Goal: Communication & Community: Participate in discussion

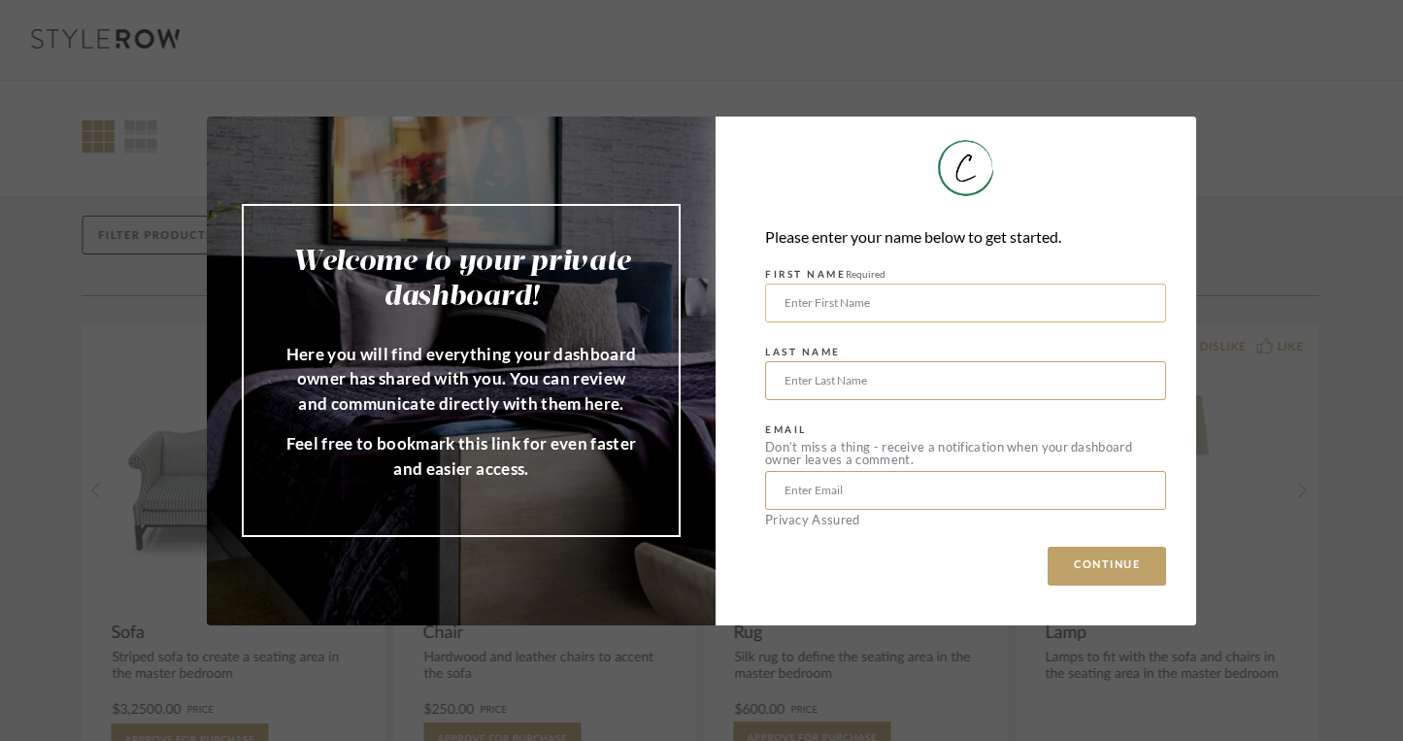
click at [935, 294] on input "text" at bounding box center [965, 303] width 401 height 39
type input "[PERSON_NAME]"
type input "Cenni"
type input "[EMAIL_ADDRESS][DOMAIN_NAME]"
click at [1100, 563] on button "CONTINUE" at bounding box center [1107, 566] width 118 height 39
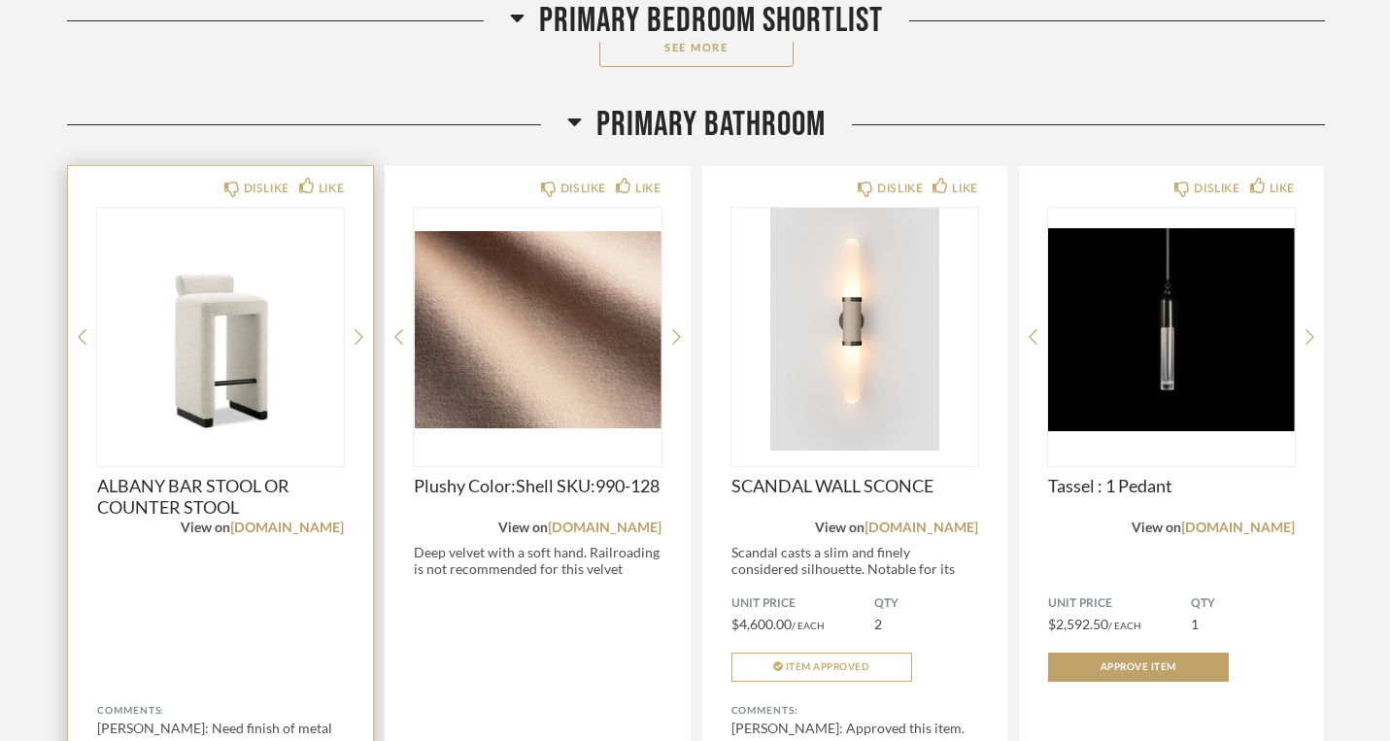
scroll to position [1307, 0]
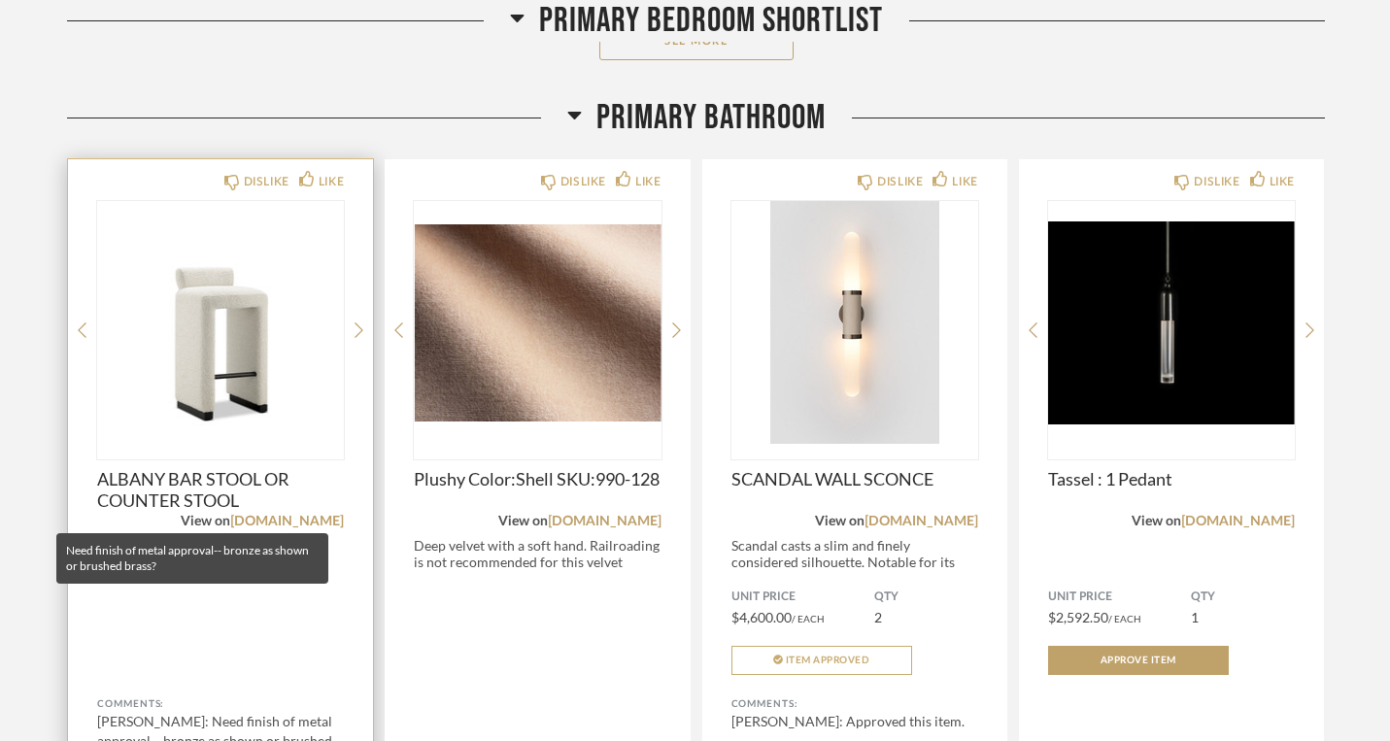
type textarea "which metal do you want to use?"
click at [315, 712] on div "[PERSON_NAME]: Need finish of metal approval-- bronze as shown or brushed bra..." at bounding box center [220, 741] width 247 height 58
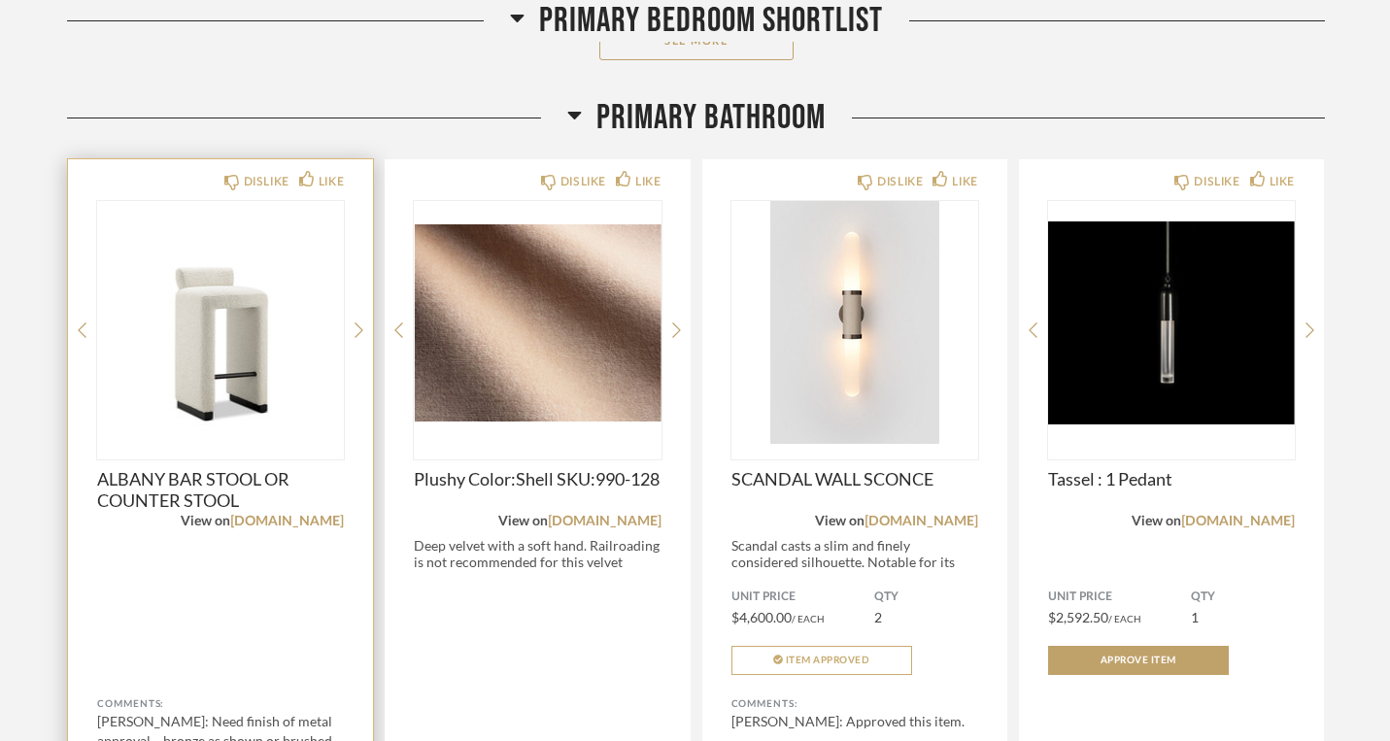
click at [316, 712] on div "[PERSON_NAME]: Need finish of metal approval-- bronze as shown or brushed bra..." at bounding box center [220, 741] width 247 height 58
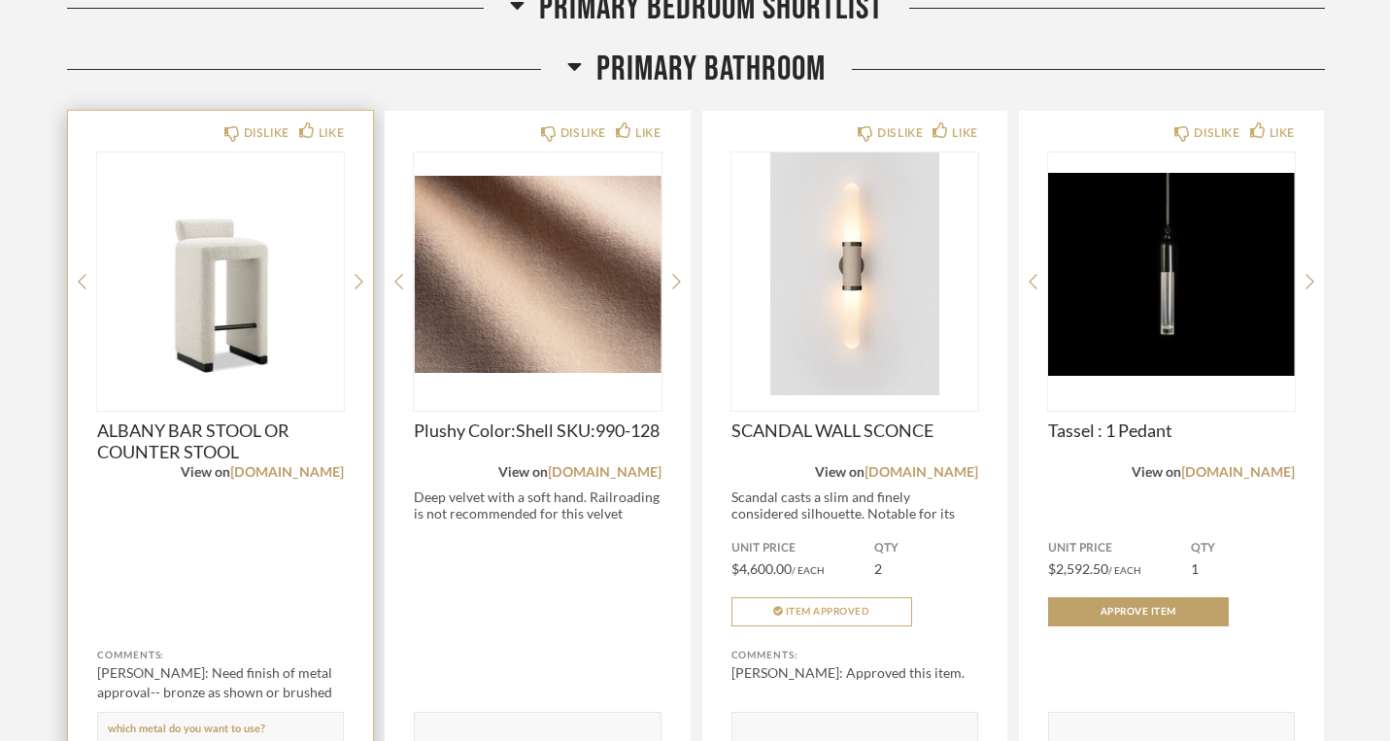
scroll to position [1360, 0]
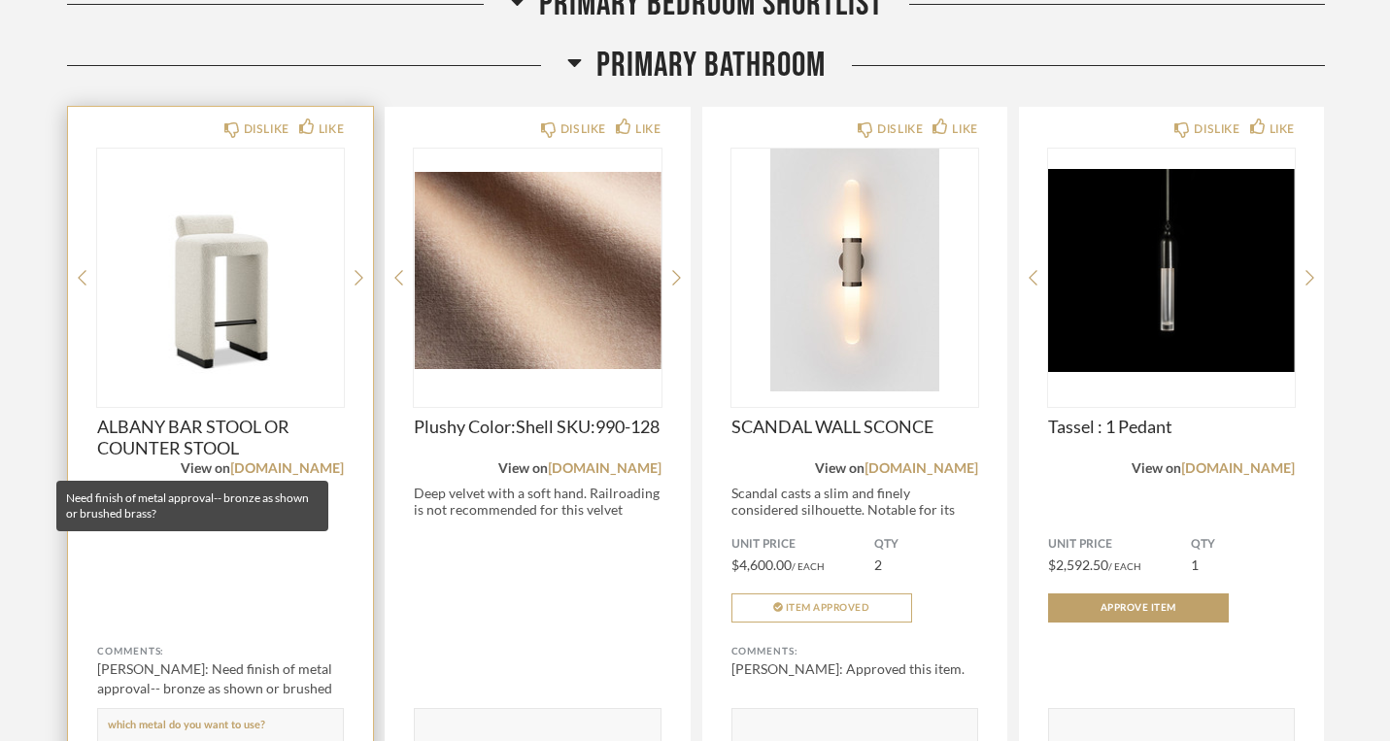
click at [132, 659] on div "[PERSON_NAME]: Need finish of metal approval-- bronze as shown or brushed bra..." at bounding box center [220, 688] width 247 height 58
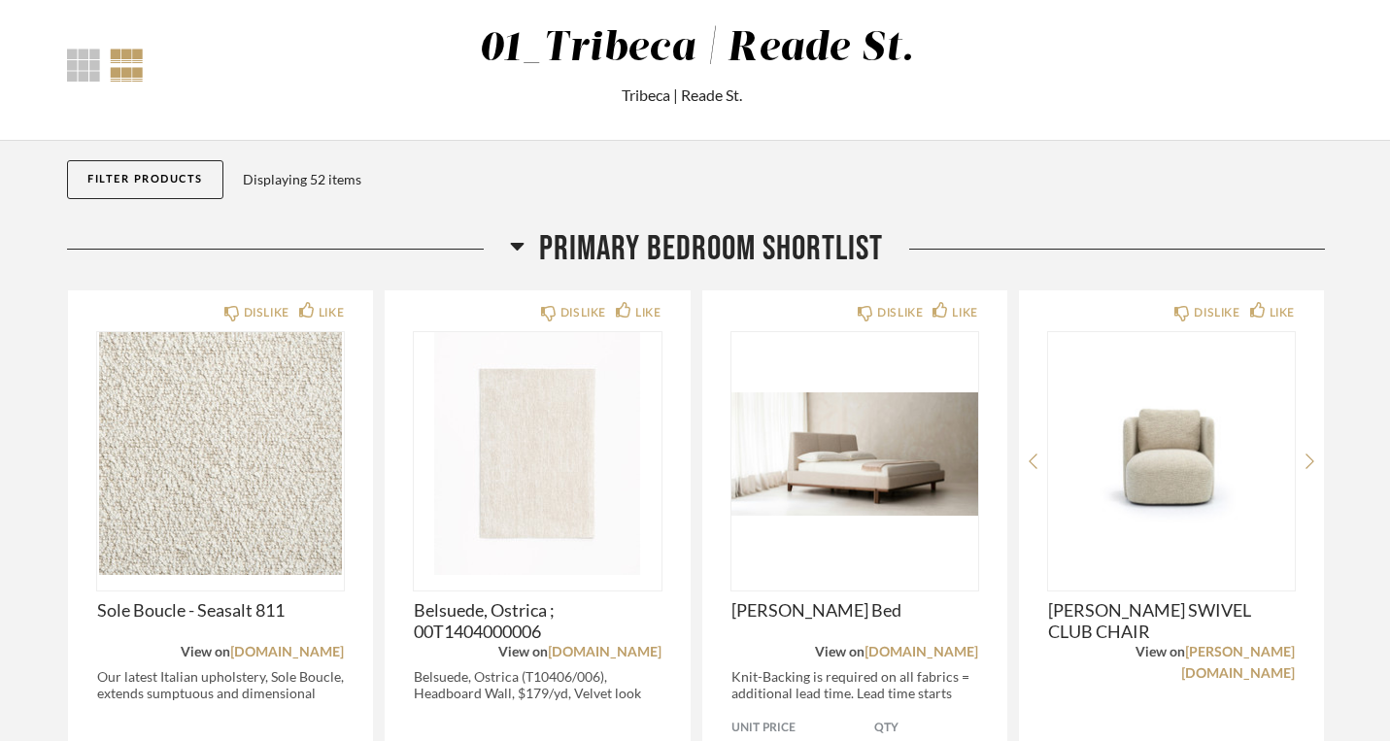
scroll to position [0, 0]
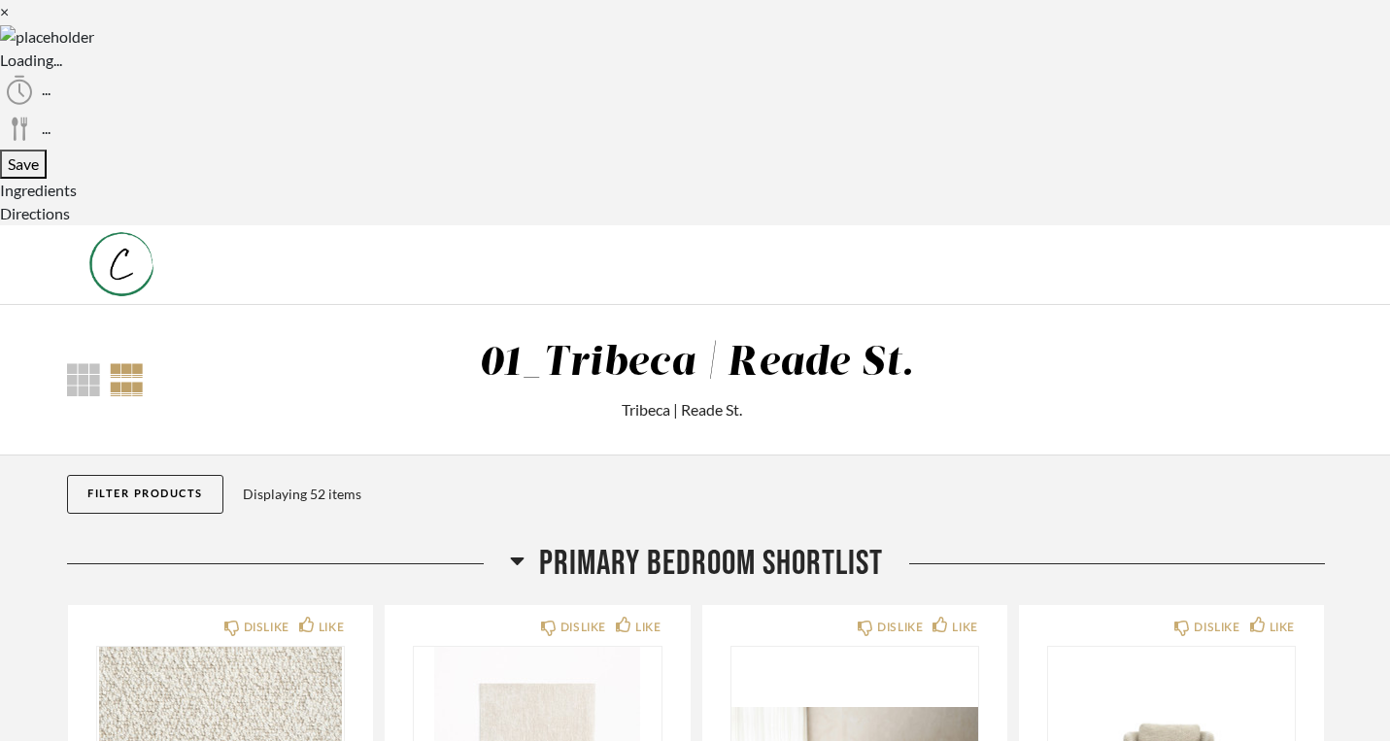
click at [161, 475] on button "Filter Products" at bounding box center [145, 494] width 156 height 39
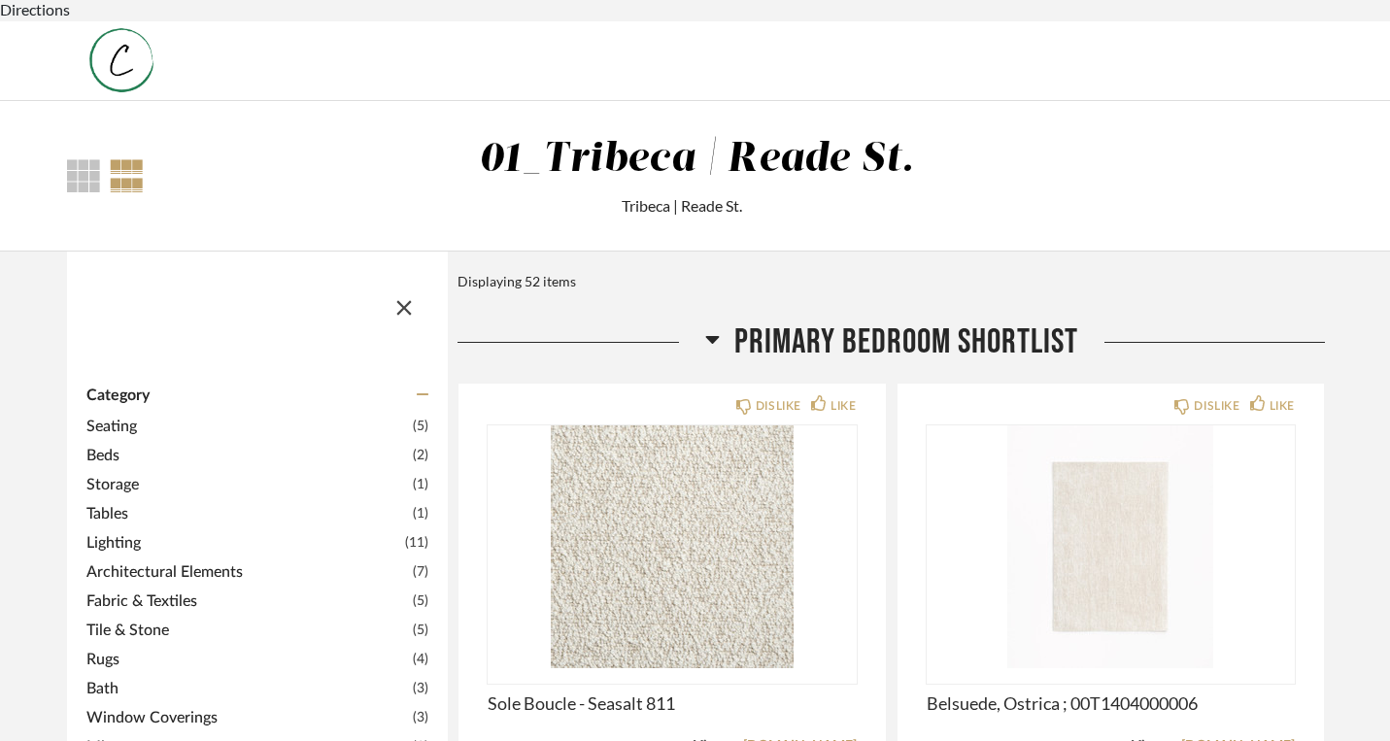
scroll to position [239, 0]
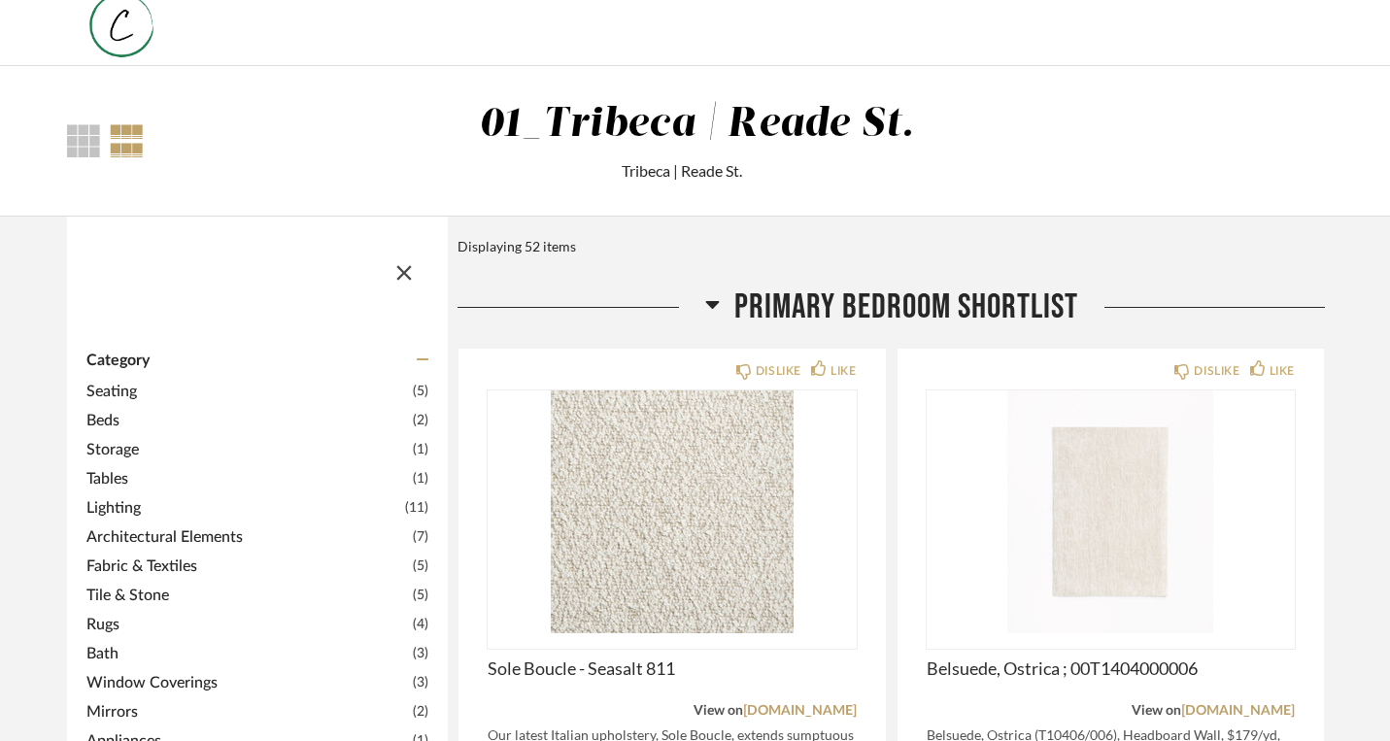
click at [97, 380] on span "Seating" at bounding box center [246, 391] width 321 height 23
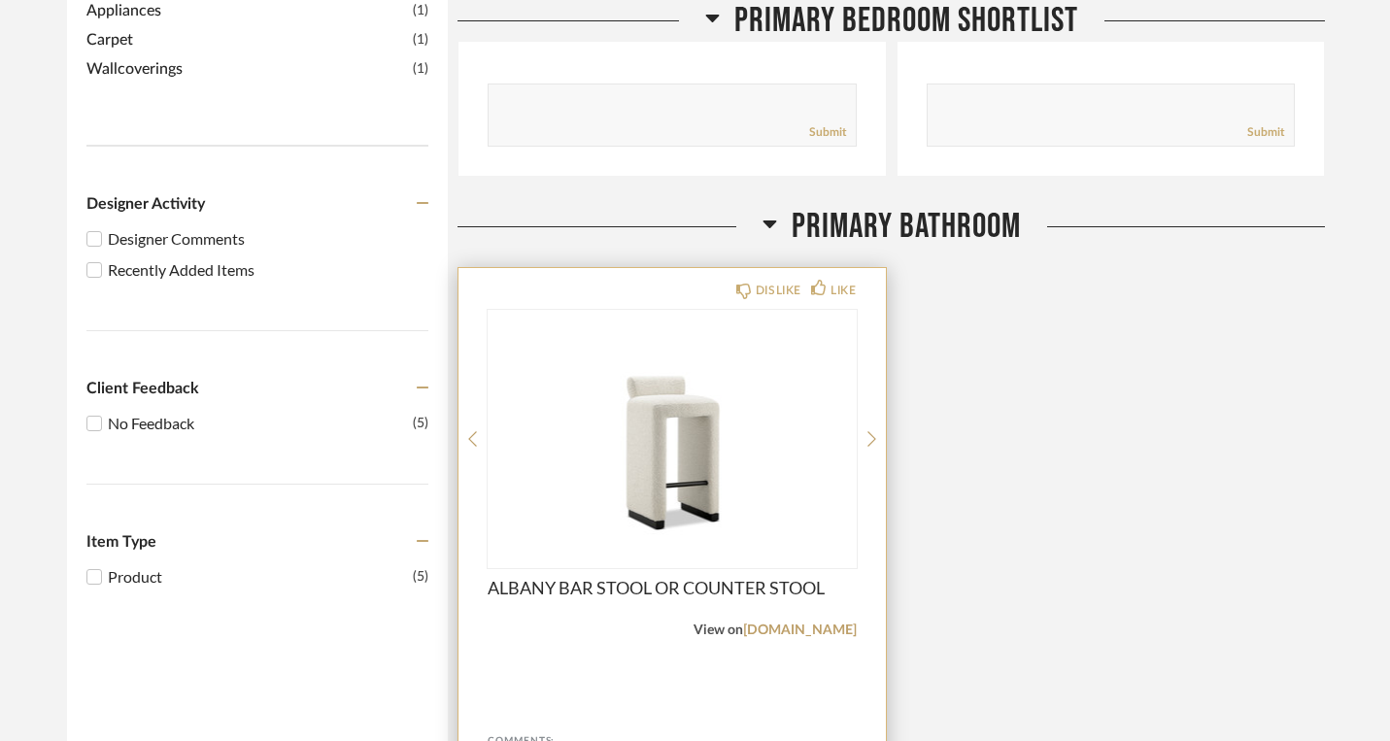
scroll to position [1089, 0]
click at [518, 728] on div "Comments:" at bounding box center [672, 737] width 369 height 19
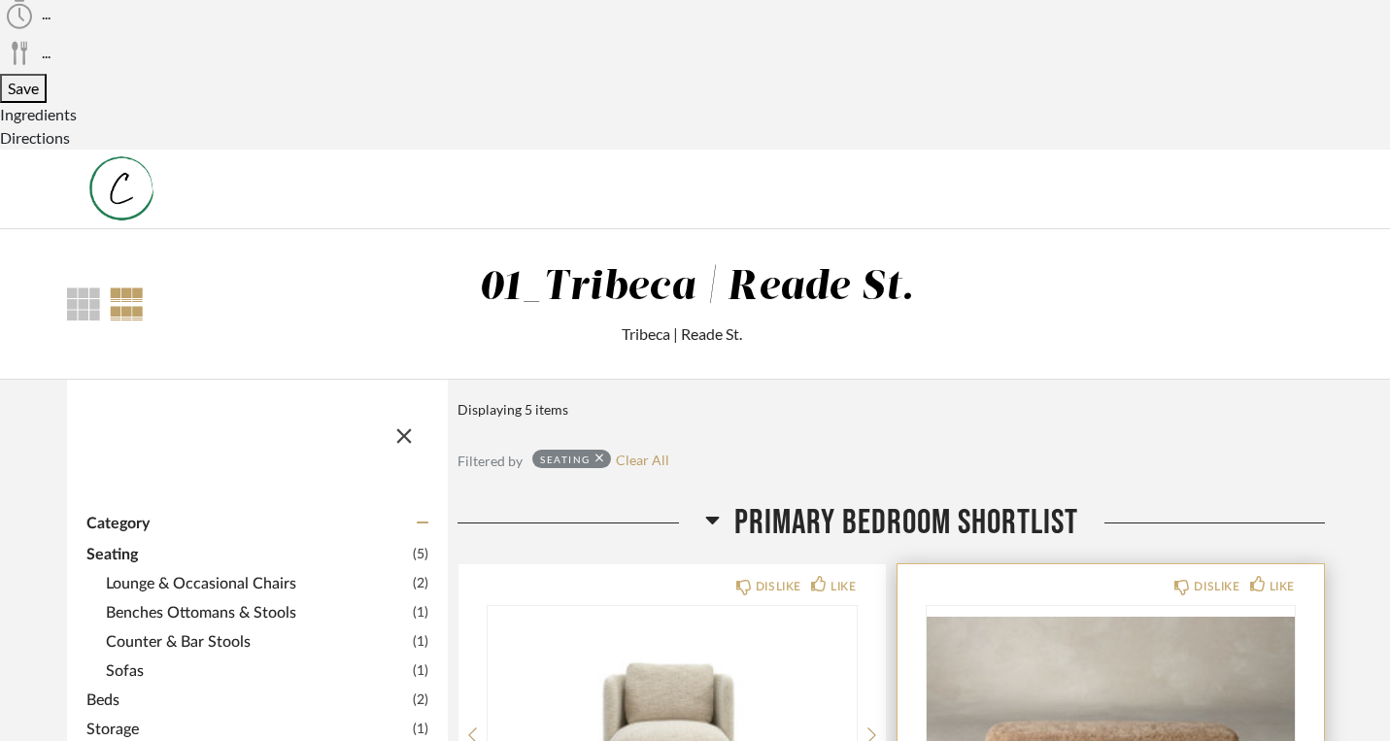
scroll to position [87, 0]
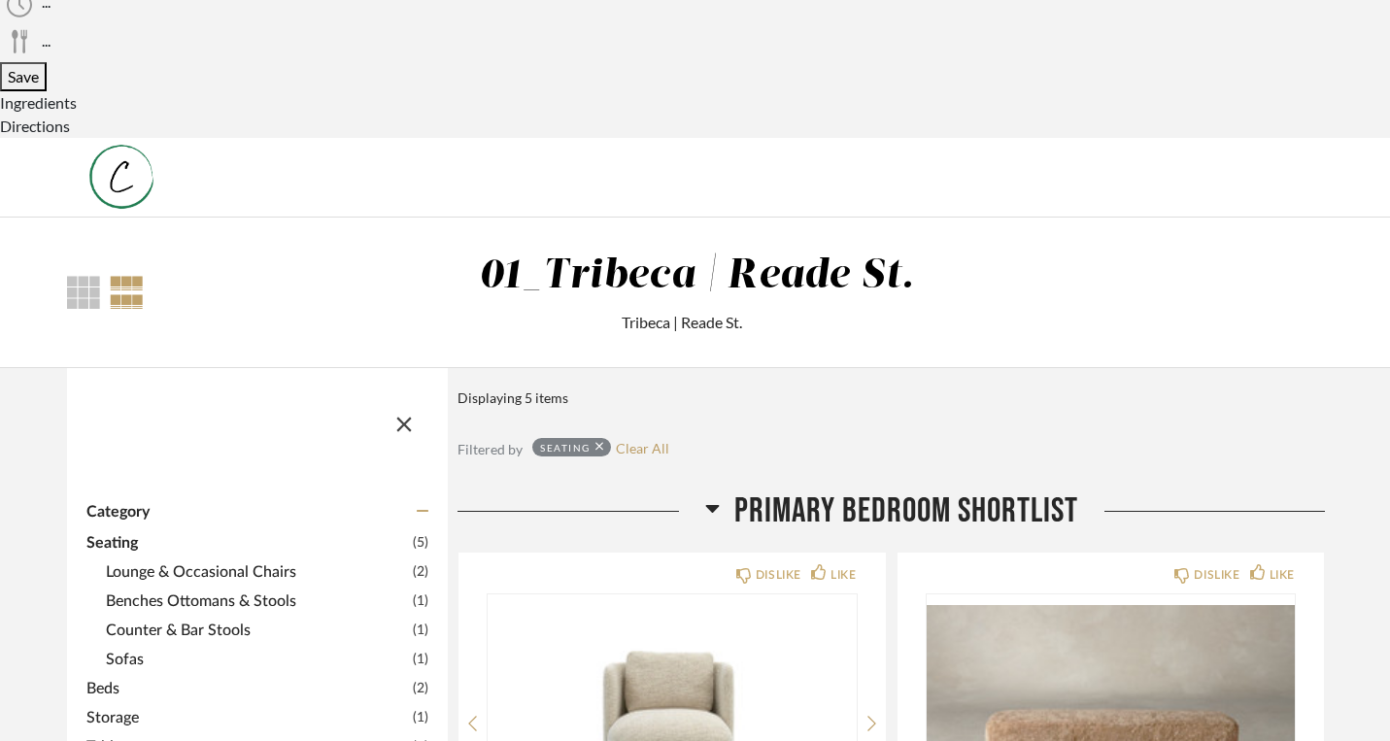
click at [200, 560] on span "Lounge & Occasional Chairs" at bounding box center [257, 571] width 302 height 23
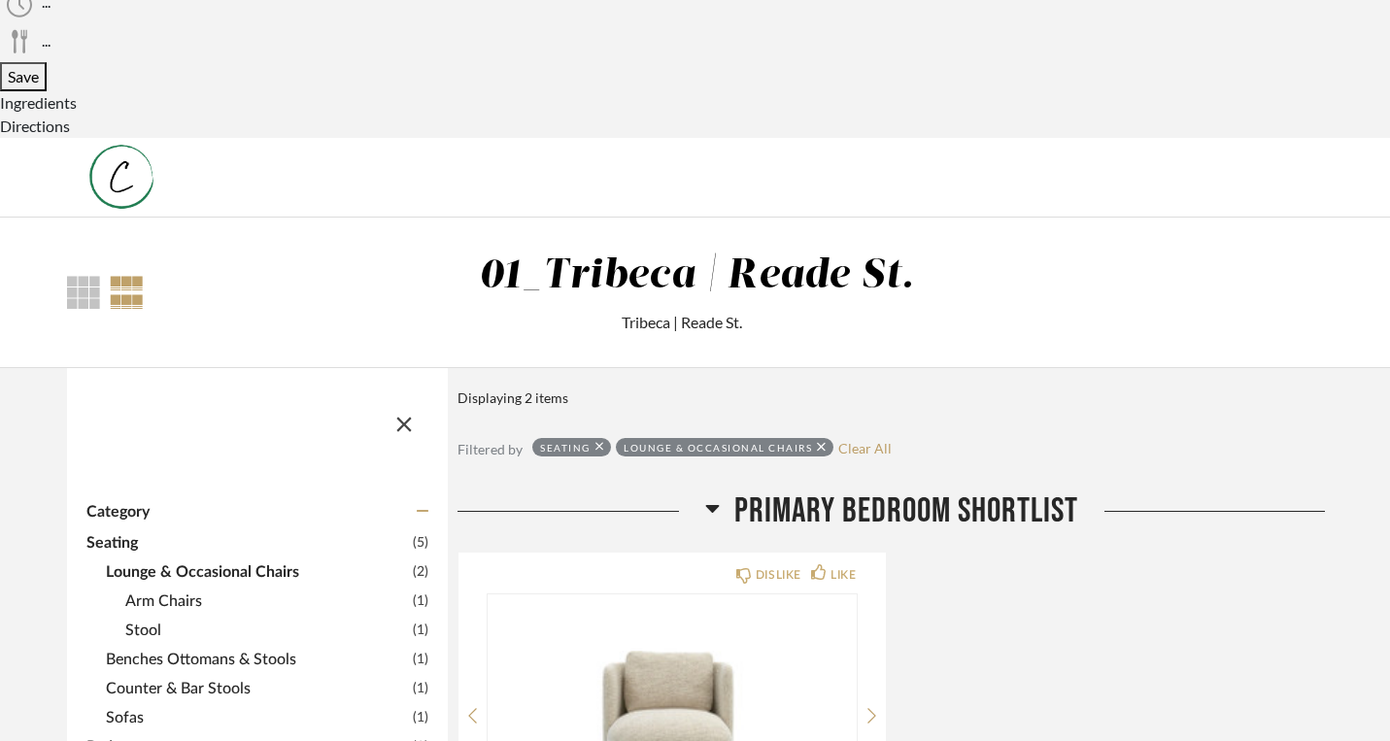
click at [149, 648] on span "Benches Ottomans & Stools" at bounding box center [257, 659] width 302 height 23
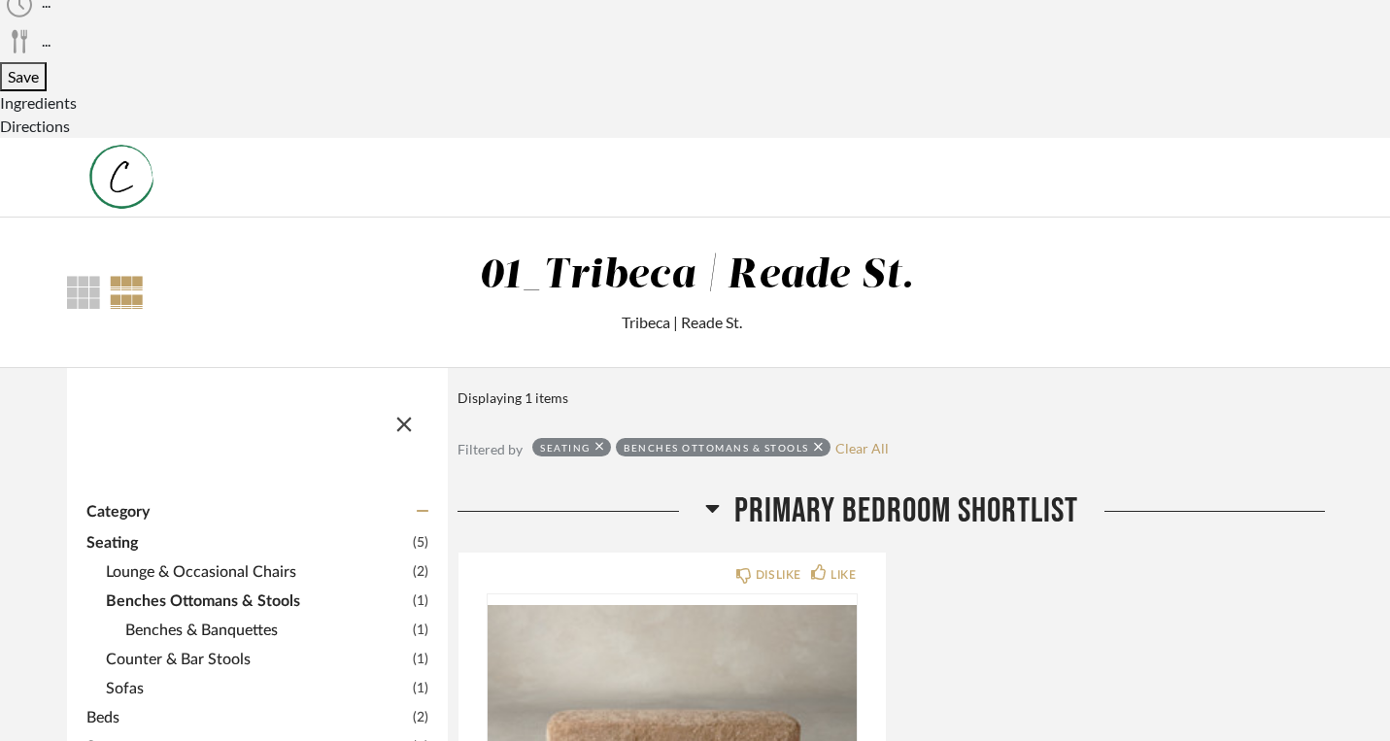
click at [147, 648] on span "Counter & Bar Stools" at bounding box center [257, 659] width 302 height 23
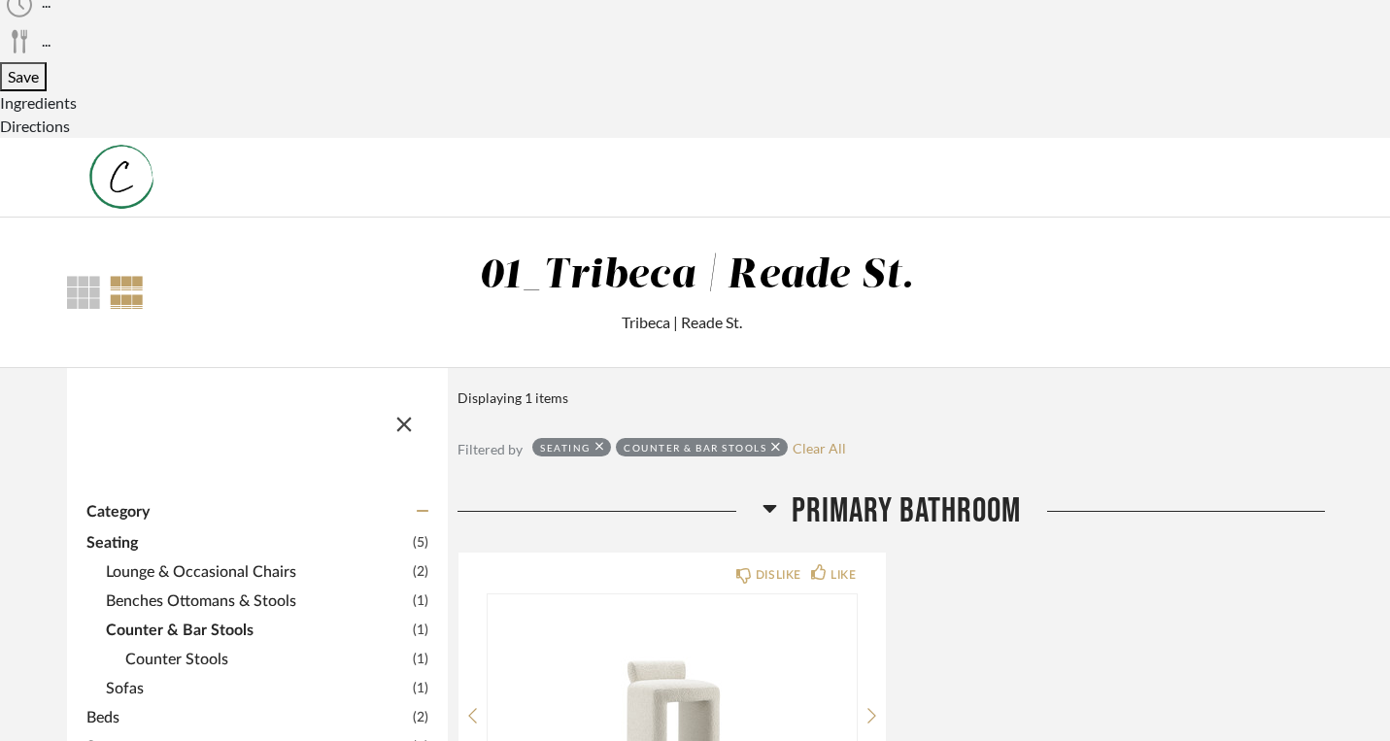
click at [106, 677] on span "Sofas" at bounding box center [257, 688] width 302 height 23
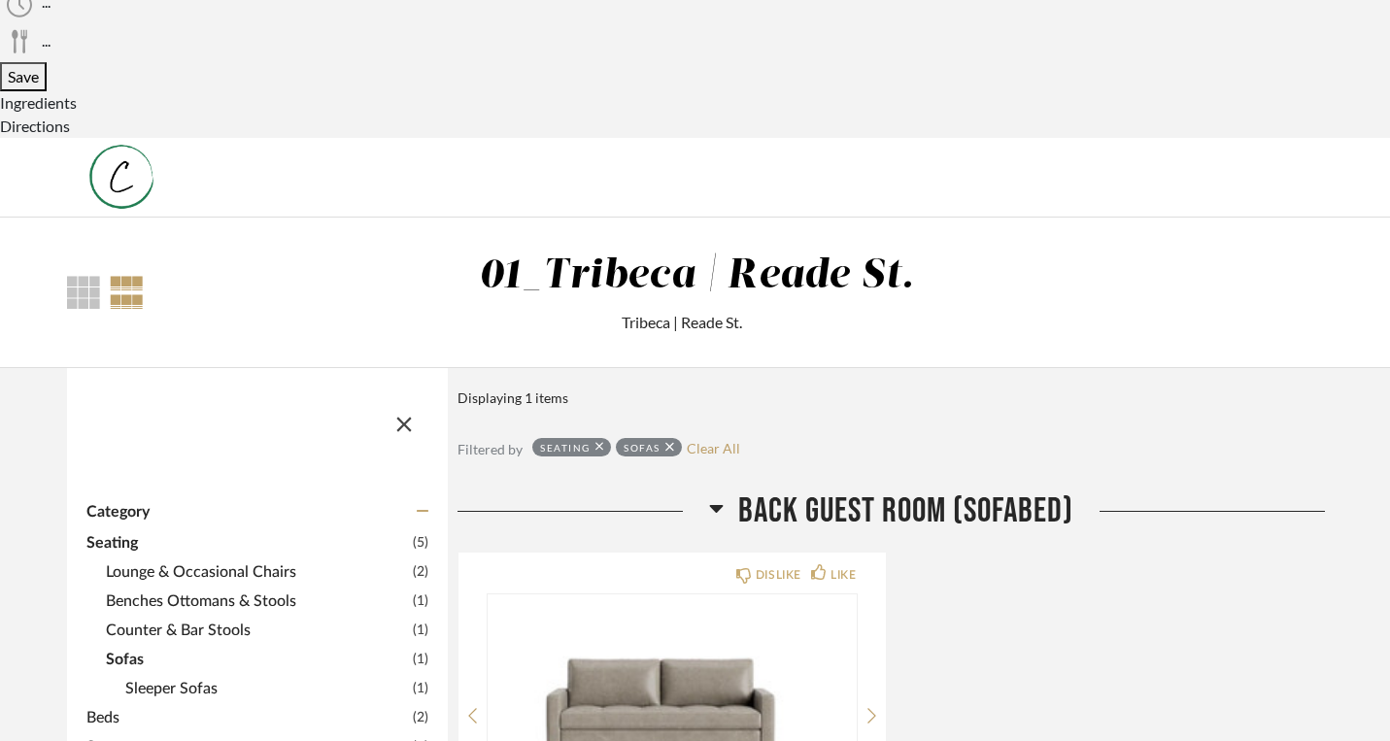
click at [86, 706] on span "Beds" at bounding box center [246, 717] width 321 height 23
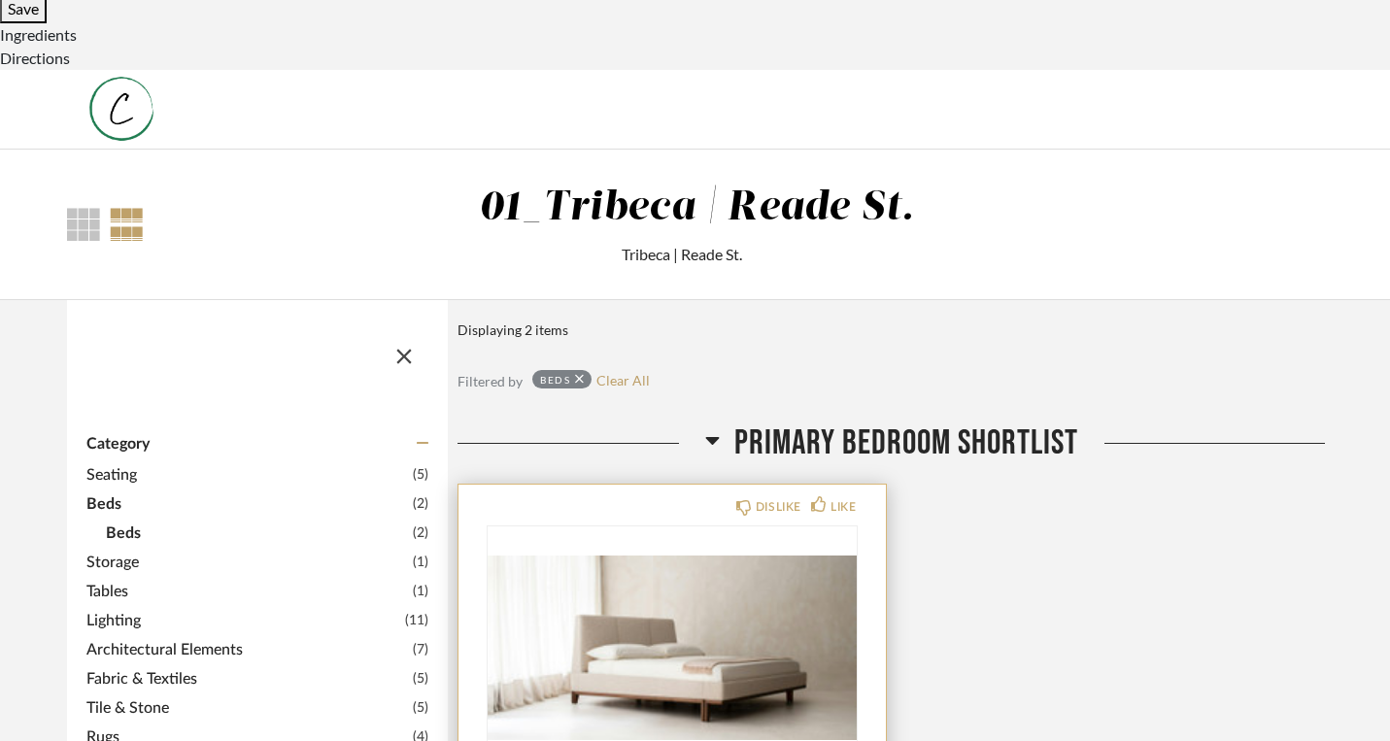
scroll to position [136, 0]
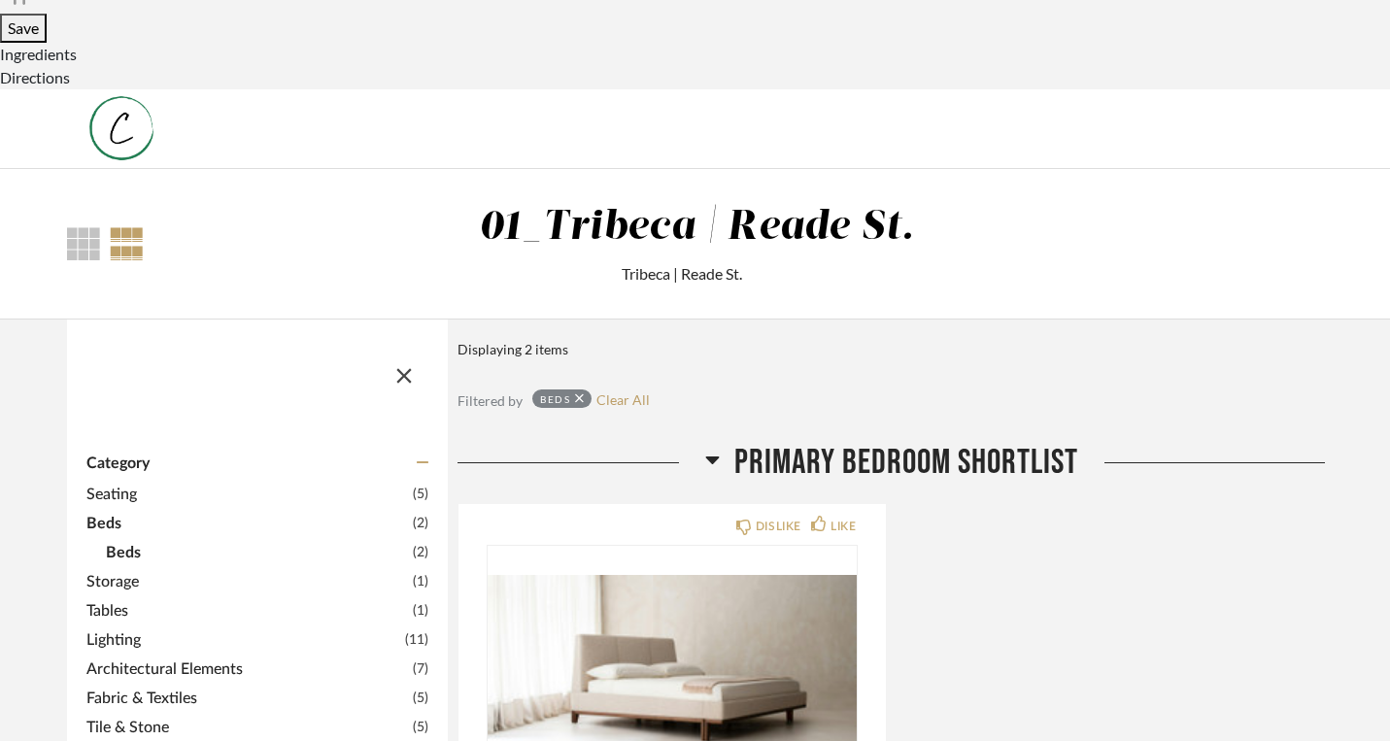
click at [86, 628] on span "Lighting" at bounding box center [243, 639] width 314 height 23
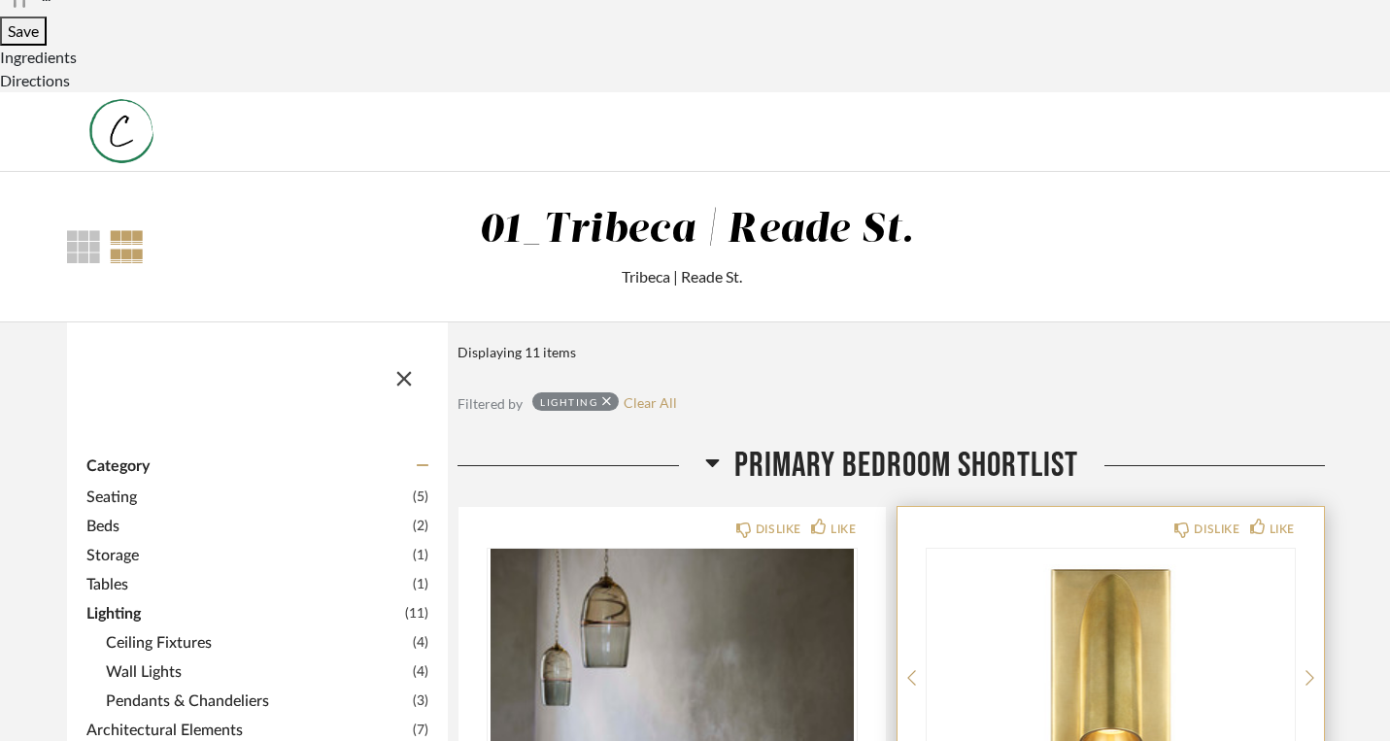
scroll to position [138, 0]
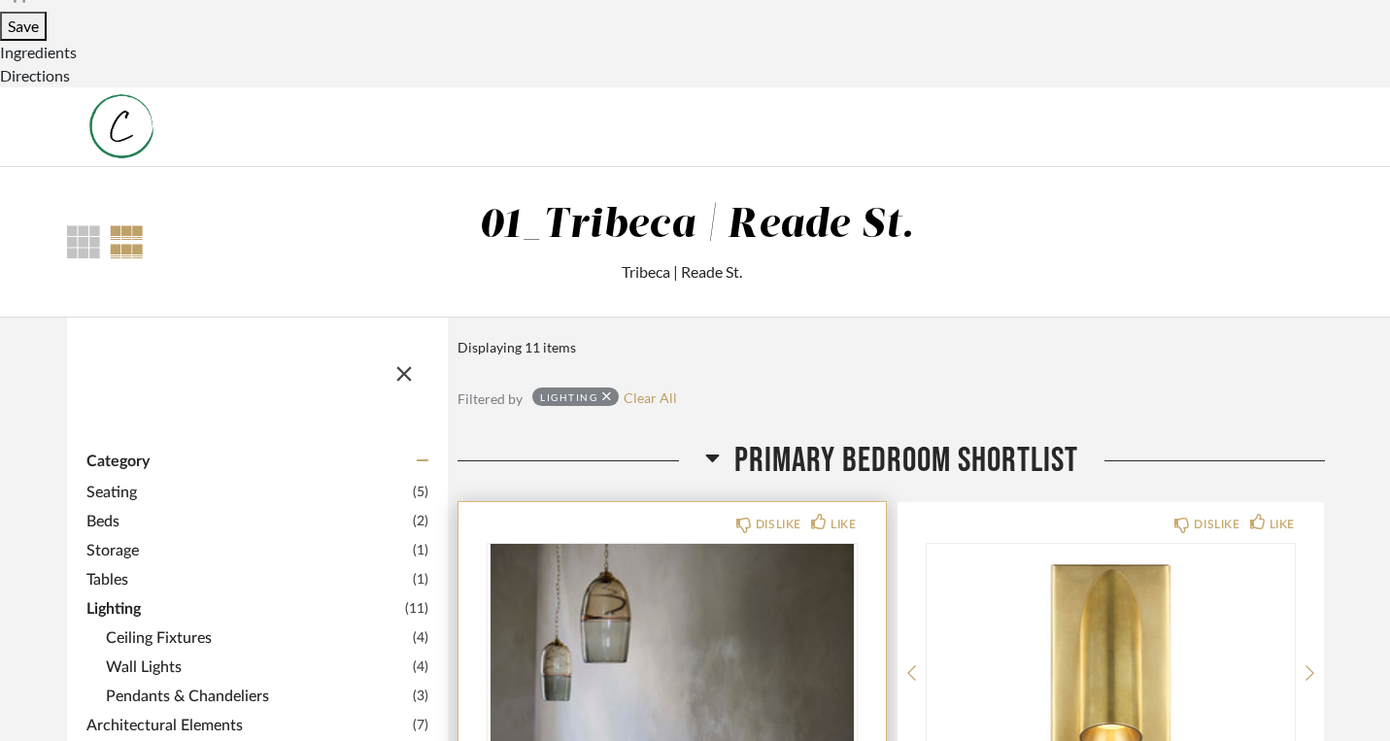
click at [568, 544] on img "0" at bounding box center [672, 665] width 369 height 243
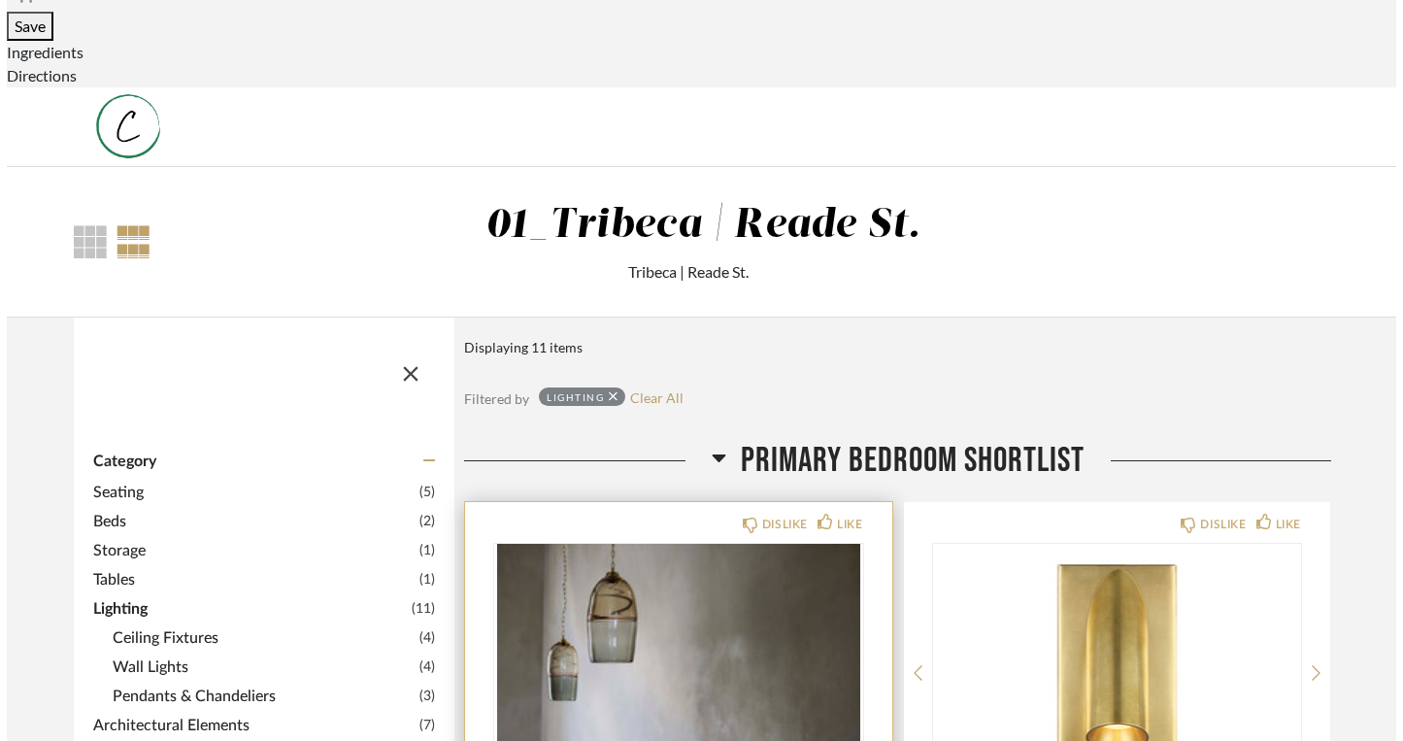
scroll to position [0, 0]
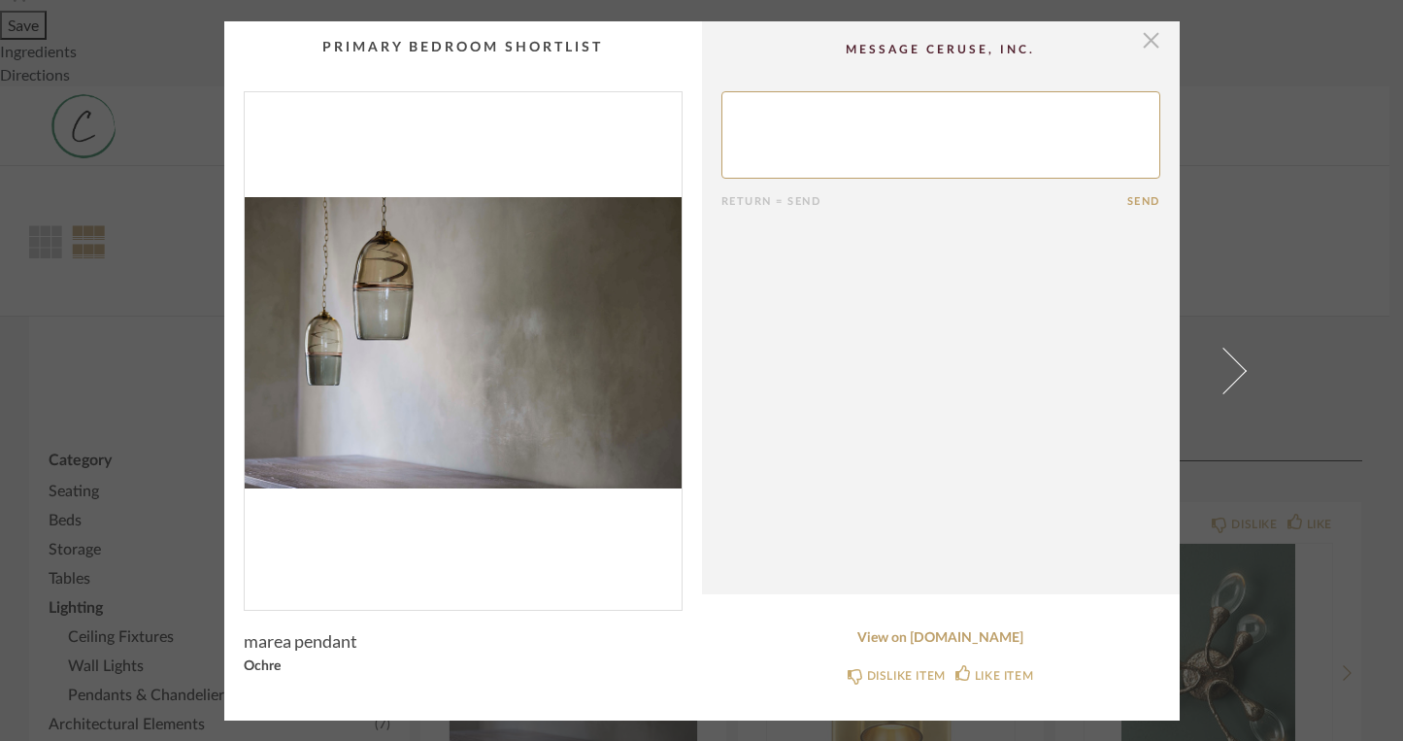
click at [1153, 44] on span "button" at bounding box center [1151, 40] width 39 height 39
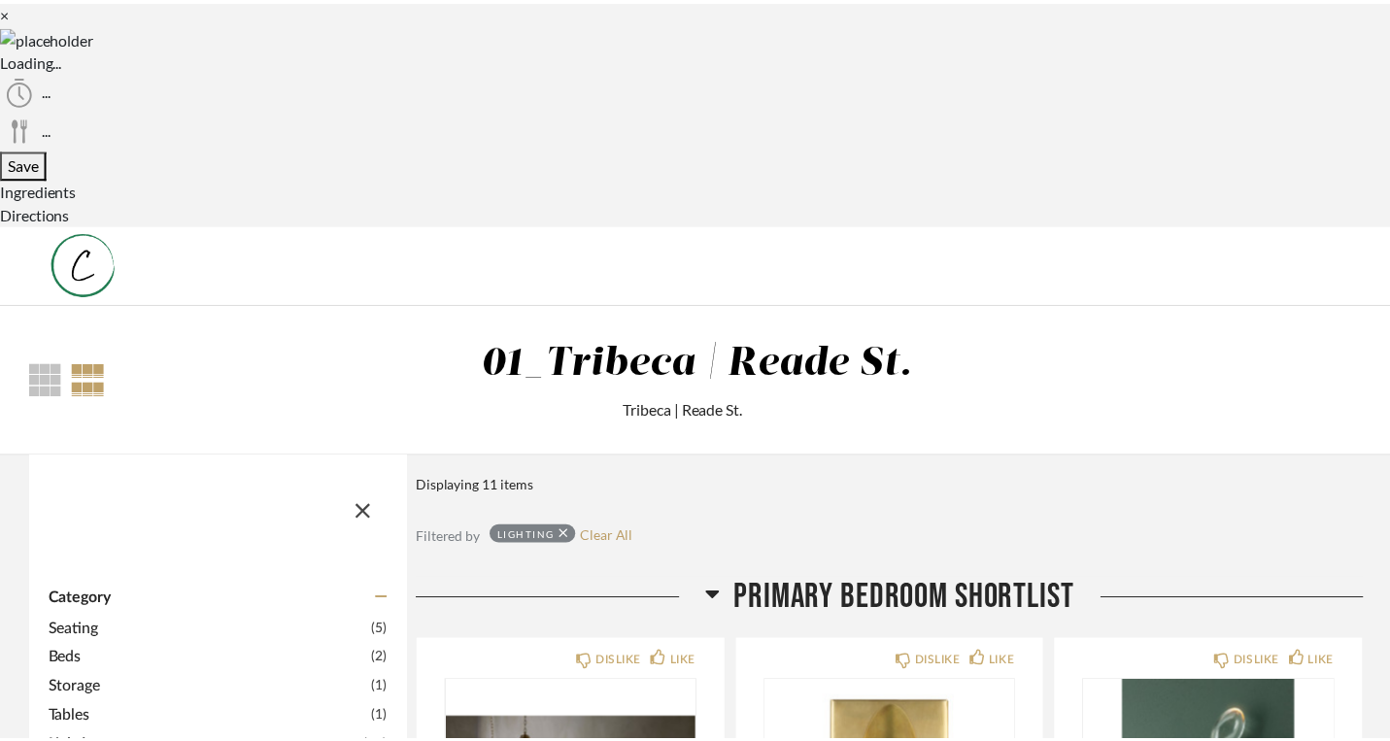
scroll to position [138, 0]
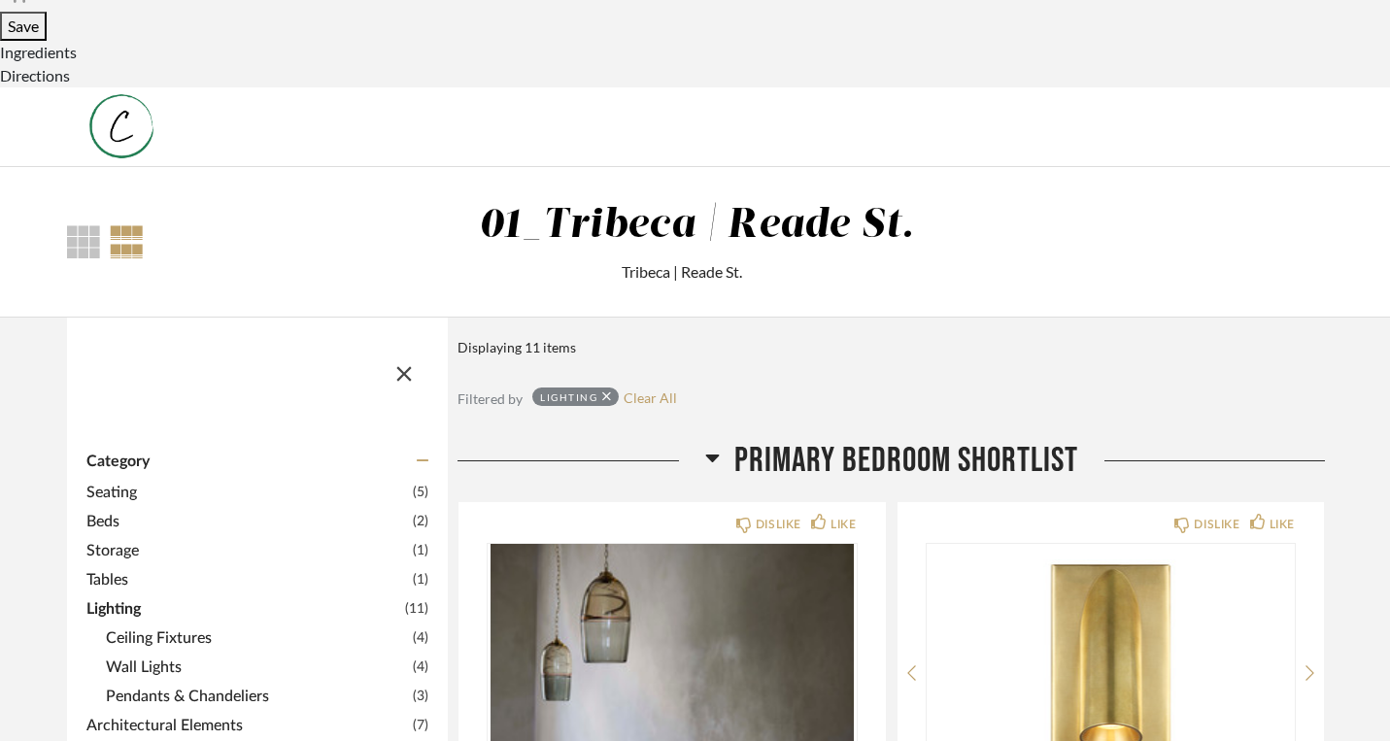
click at [133, 714] on span "Architectural Elements" at bounding box center [246, 725] width 321 height 23
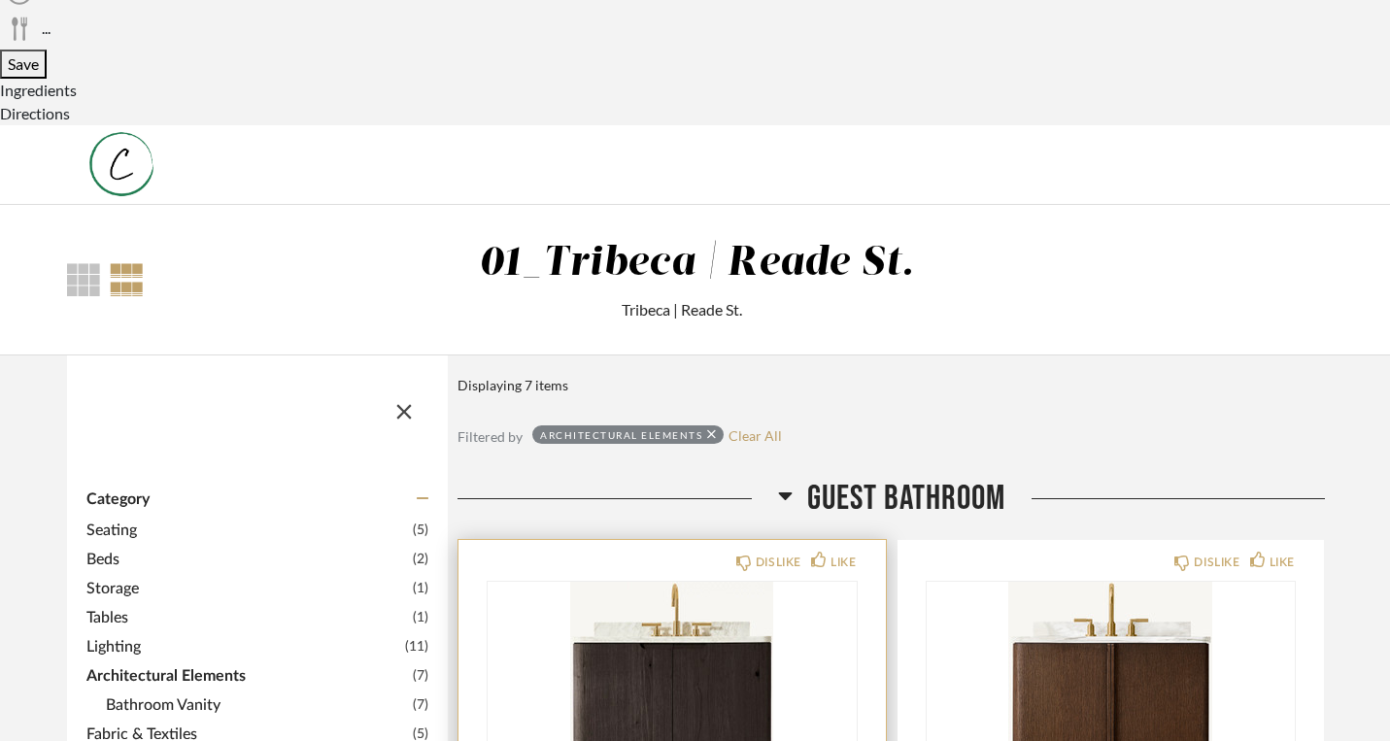
scroll to position [104, 0]
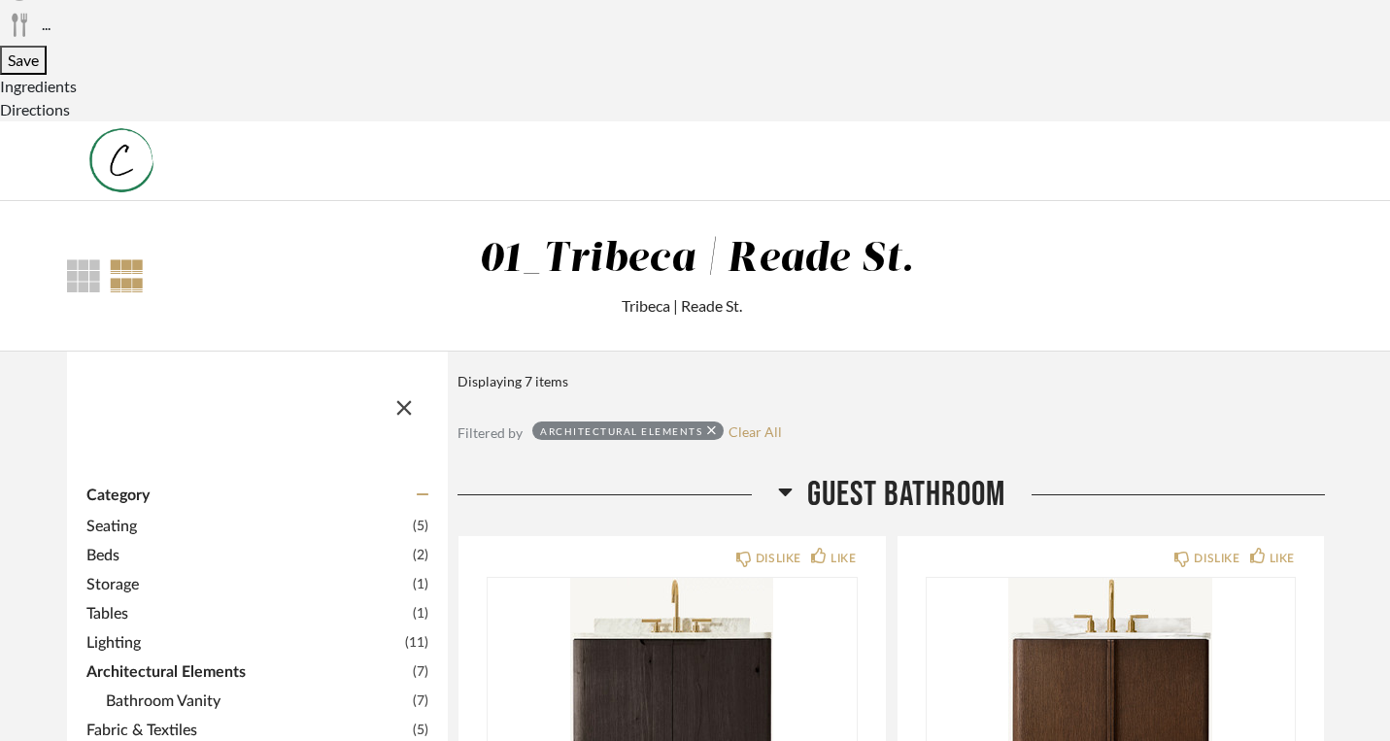
click at [118, 719] on span "Fabric & Textiles" at bounding box center [246, 730] width 321 height 23
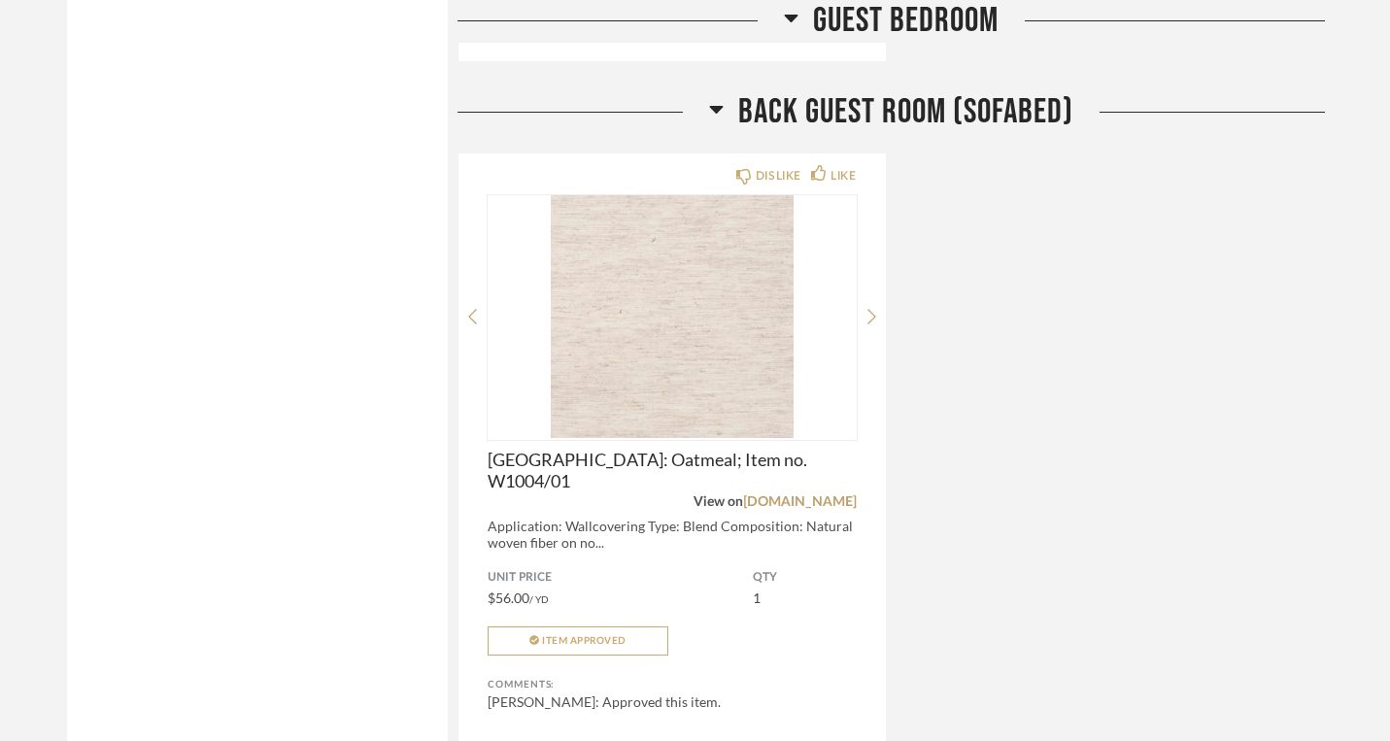
scroll to position [2744, 0]
